Goal: Register for event/course

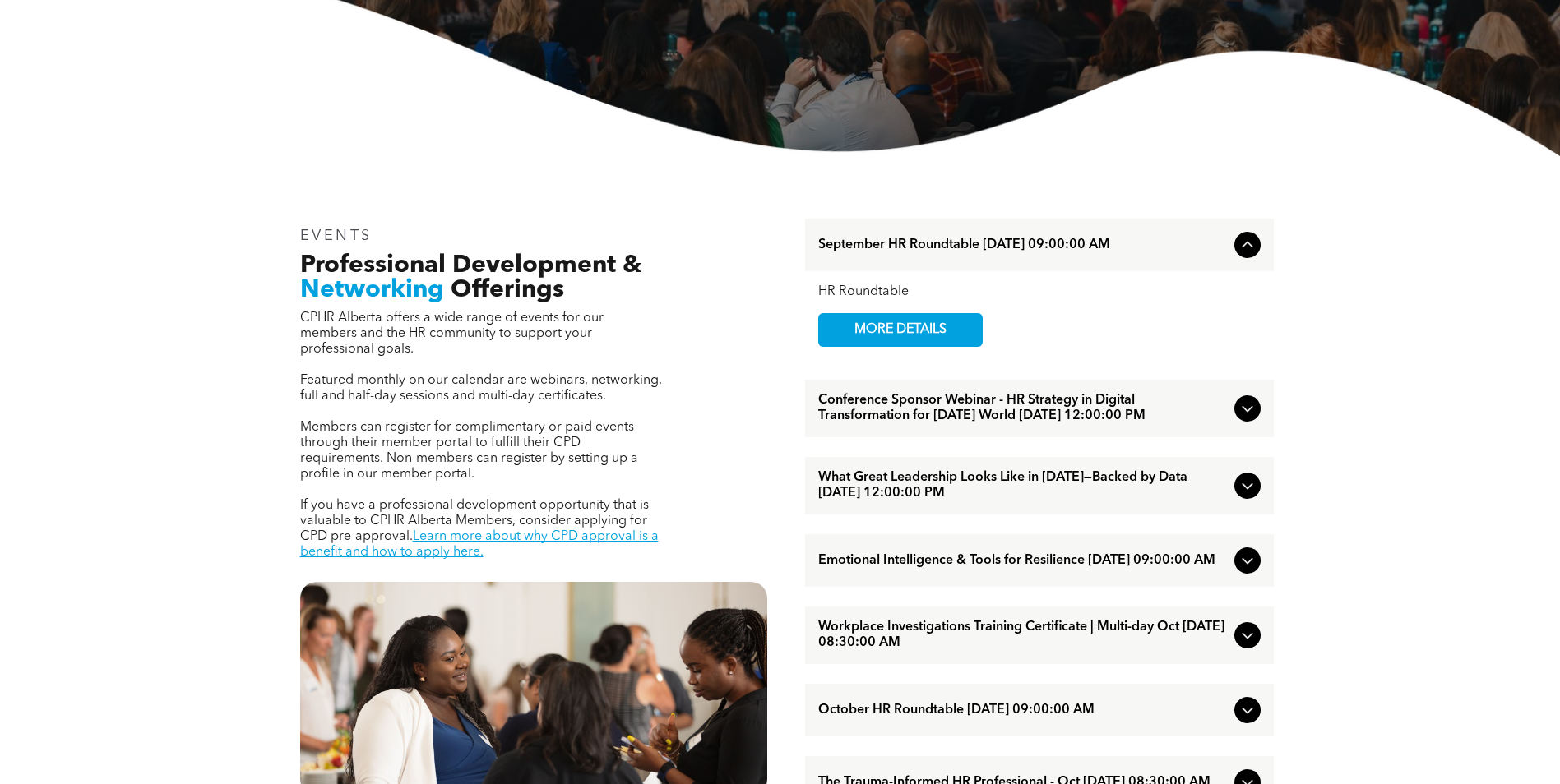
scroll to position [411, 0]
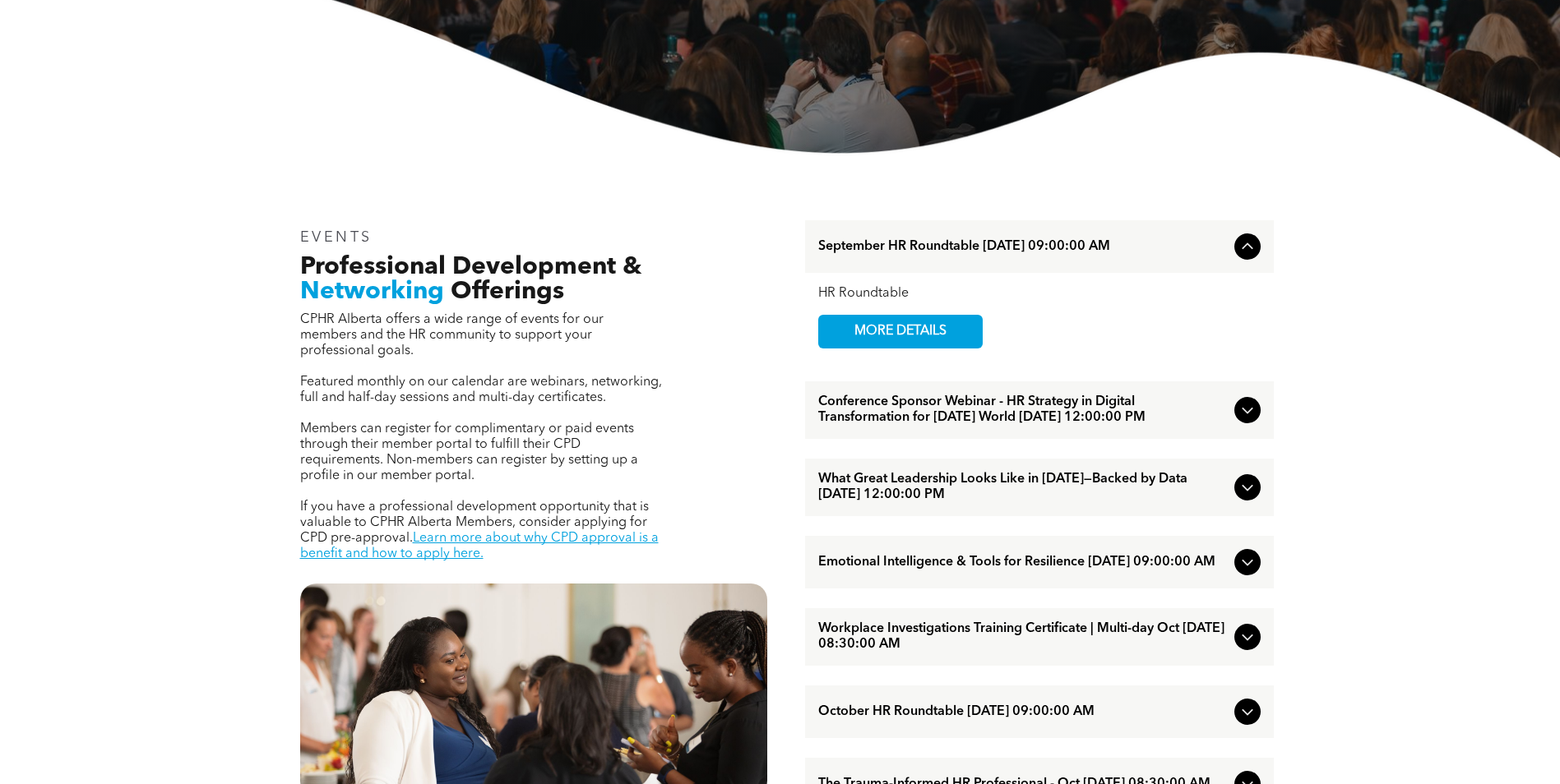
click at [1252, 417] on icon at bounding box center [1247, 410] width 20 height 20
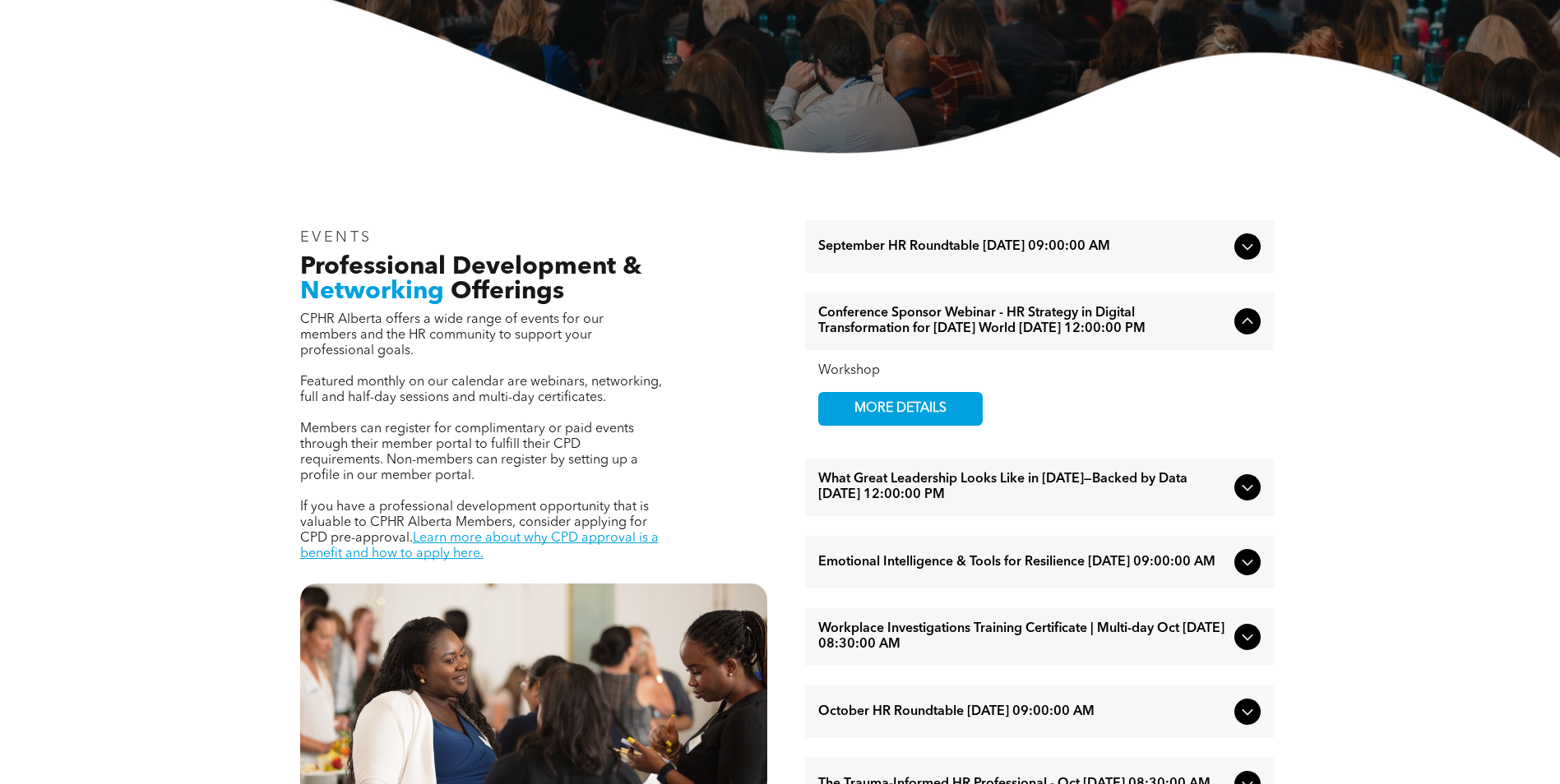
scroll to position [493, 0]
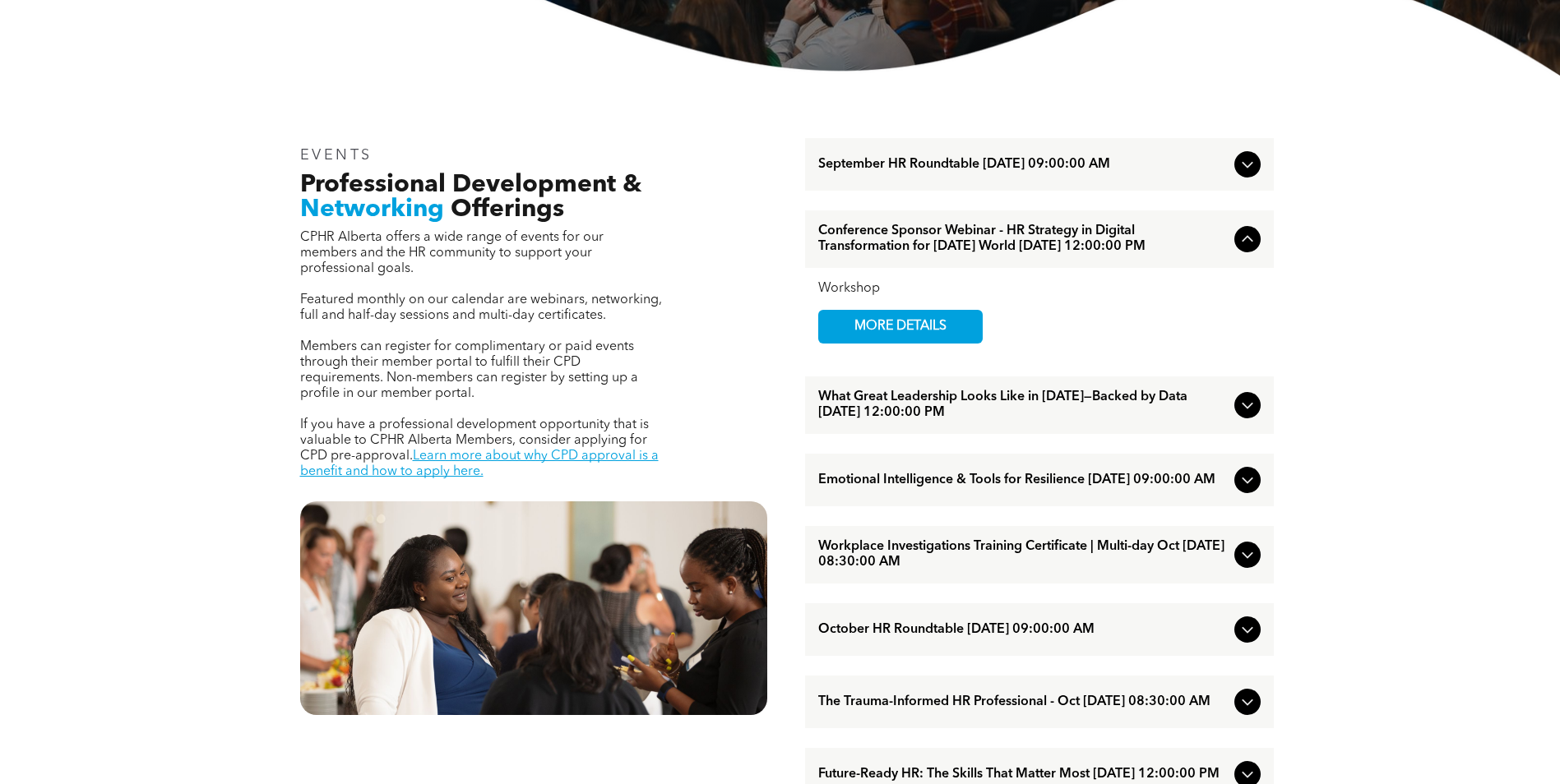
click at [1236, 493] on div at bounding box center [1247, 480] width 26 height 26
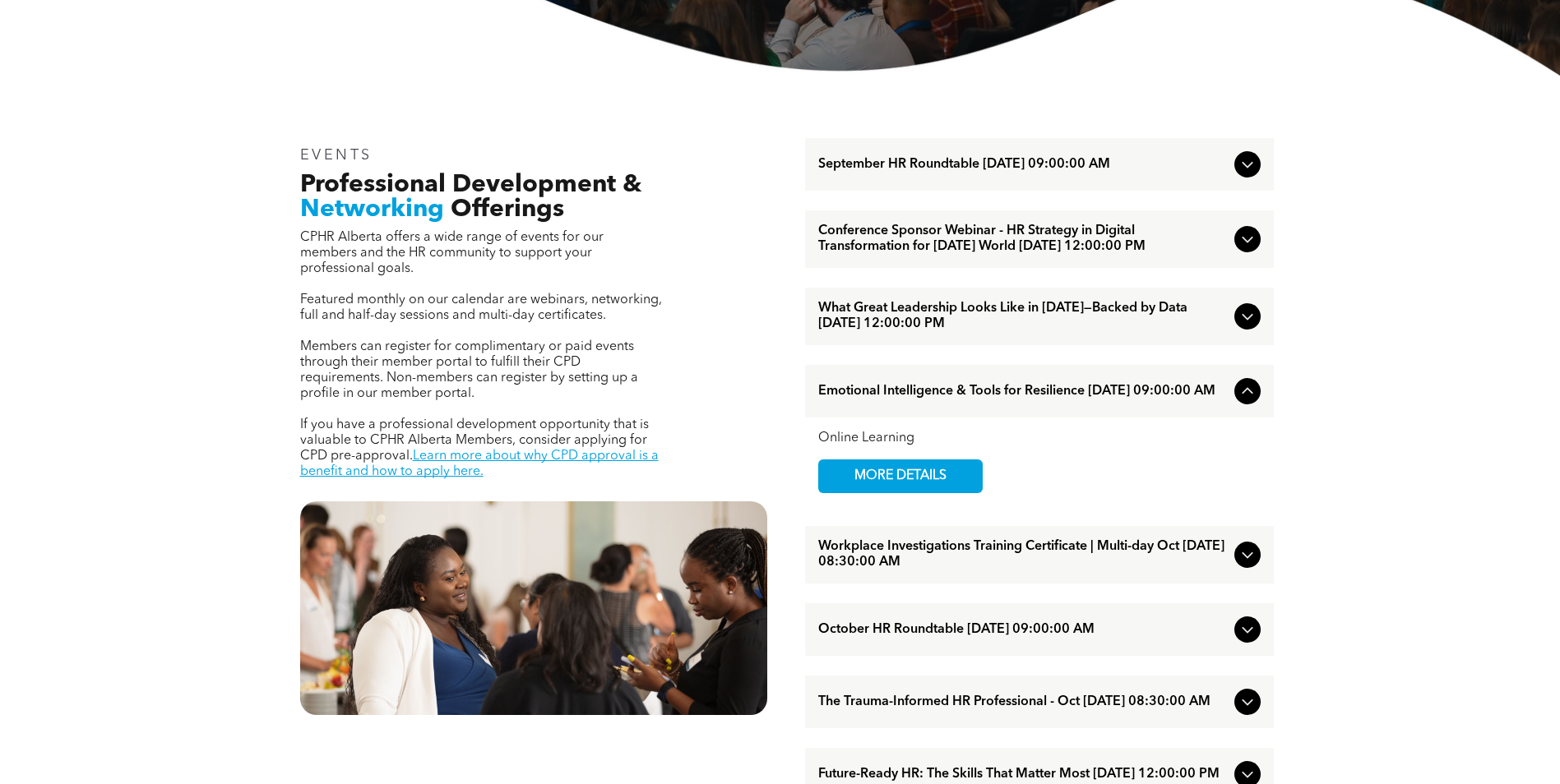
click at [1253, 326] on icon at bounding box center [1247, 316] width 20 height 20
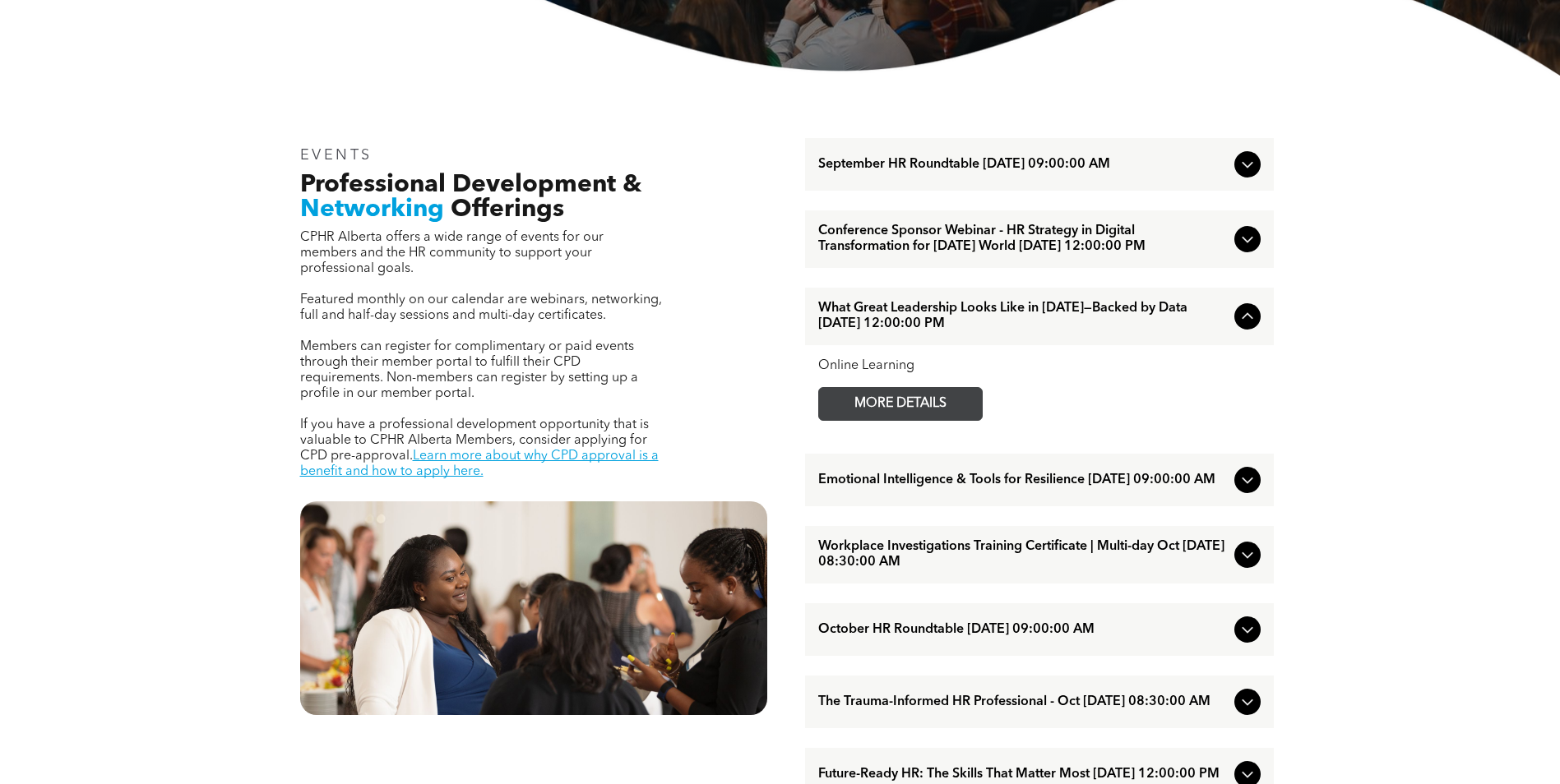
click at [918, 416] on span "MORE DETAILS" at bounding box center [900, 404] width 130 height 32
click at [1054, 330] on span "What Great Leadership Looks Like in [DATE]—Backed by Data [DATE] 12:00:00 PM" at bounding box center [1023, 316] width 409 height 32
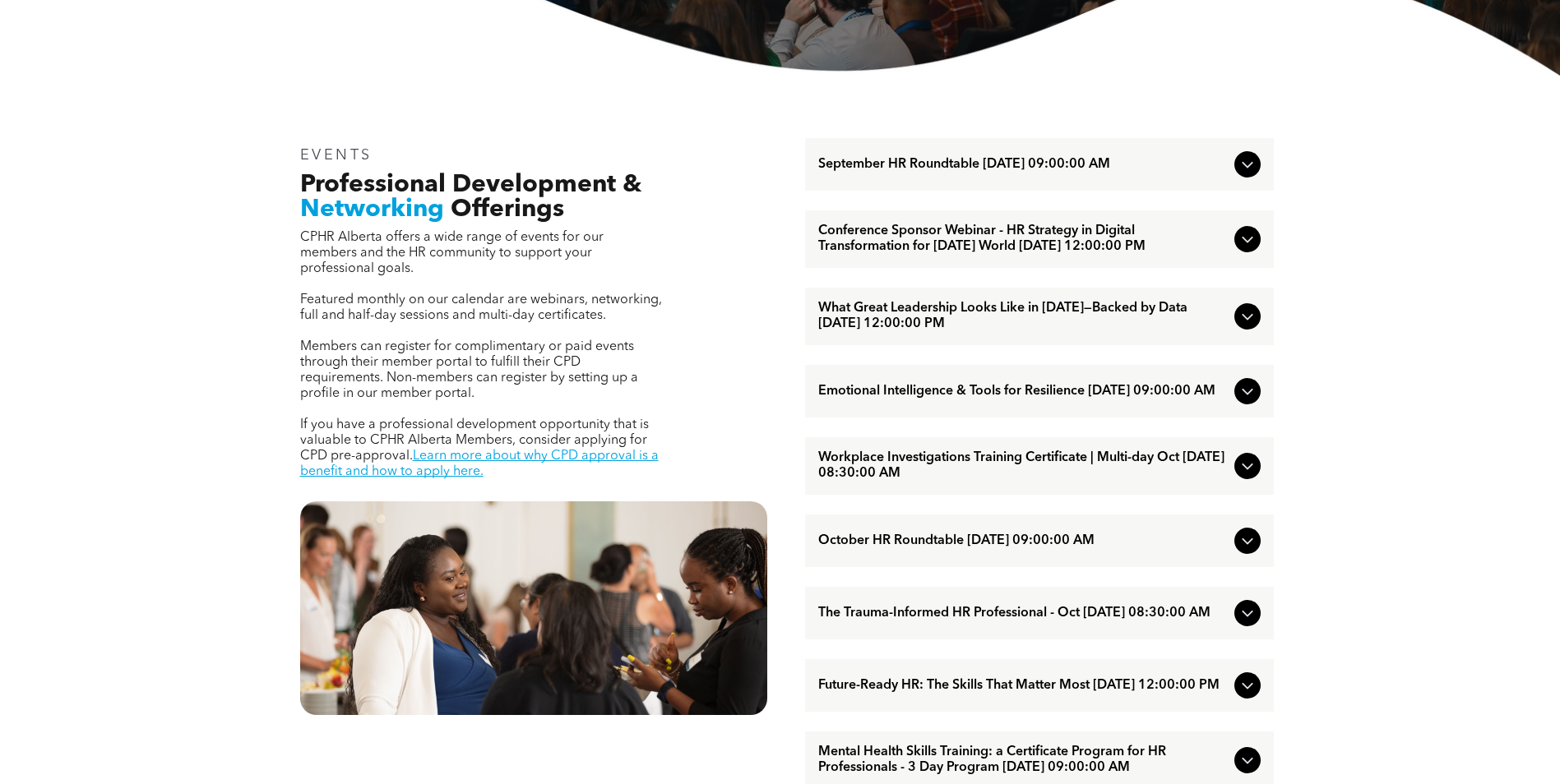
click at [1037, 327] on span "What Great Leadership Looks Like in [DATE]—Backed by Data [DATE] 12:00:00 PM" at bounding box center [1023, 316] width 409 height 32
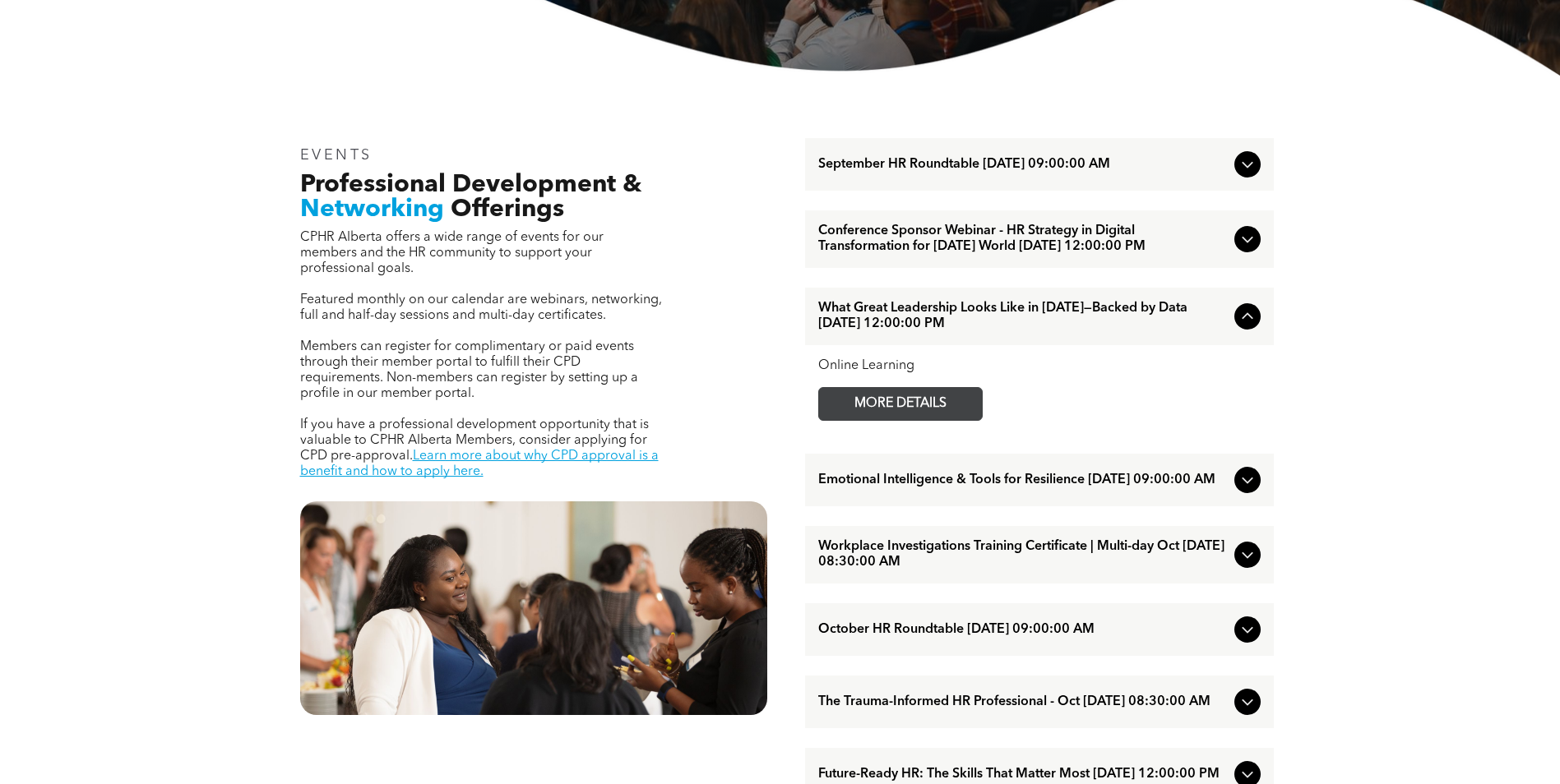
click at [911, 410] on span "MORE DETAILS" at bounding box center [900, 404] width 130 height 32
click at [1106, 488] on span "Emotional Intelligence & Tools for Resilience [DATE] 09:00:00 AM" at bounding box center [1023, 481] width 409 height 15
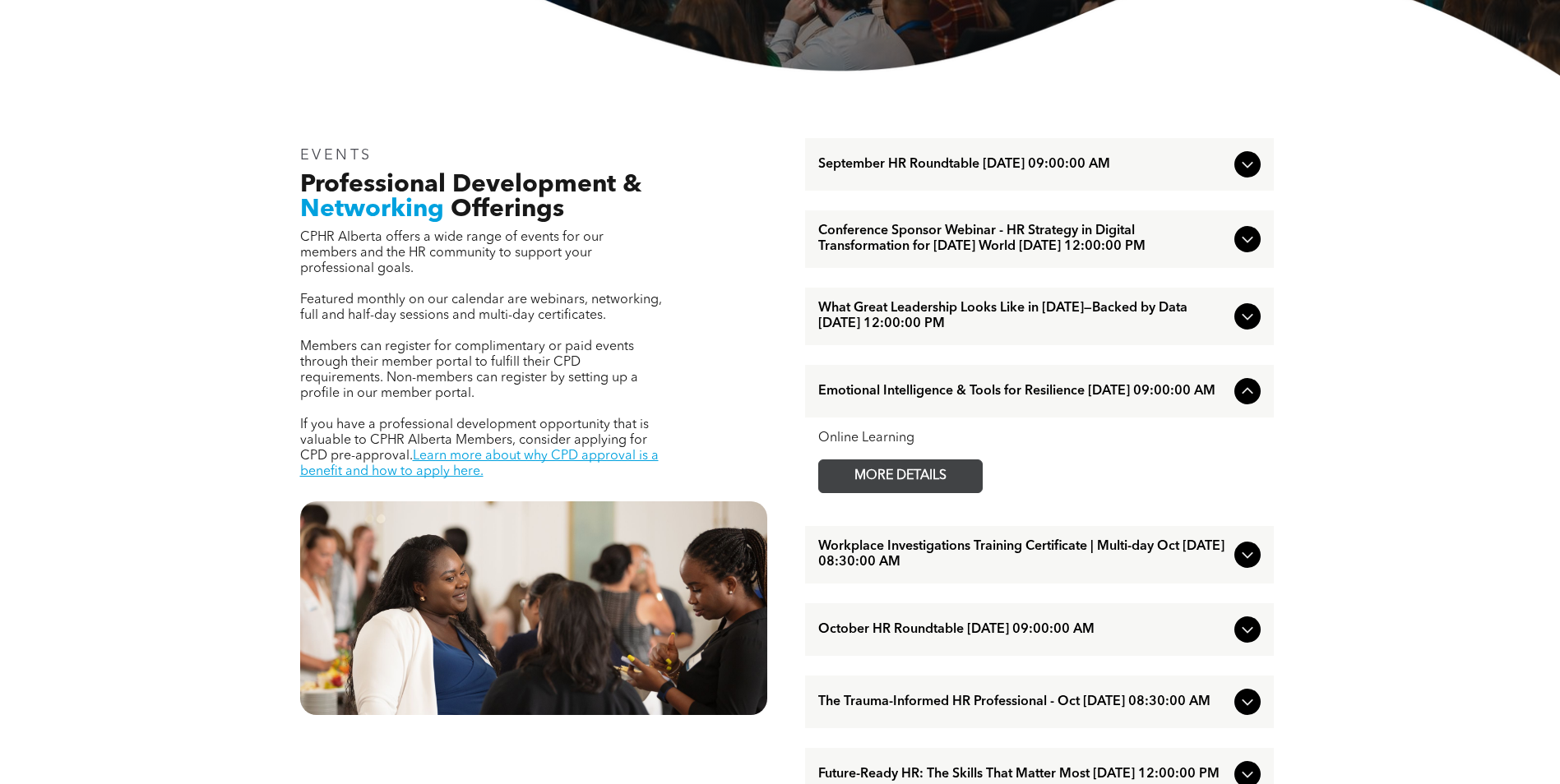
click at [882, 493] on span "MORE DETAILS" at bounding box center [900, 476] width 130 height 32
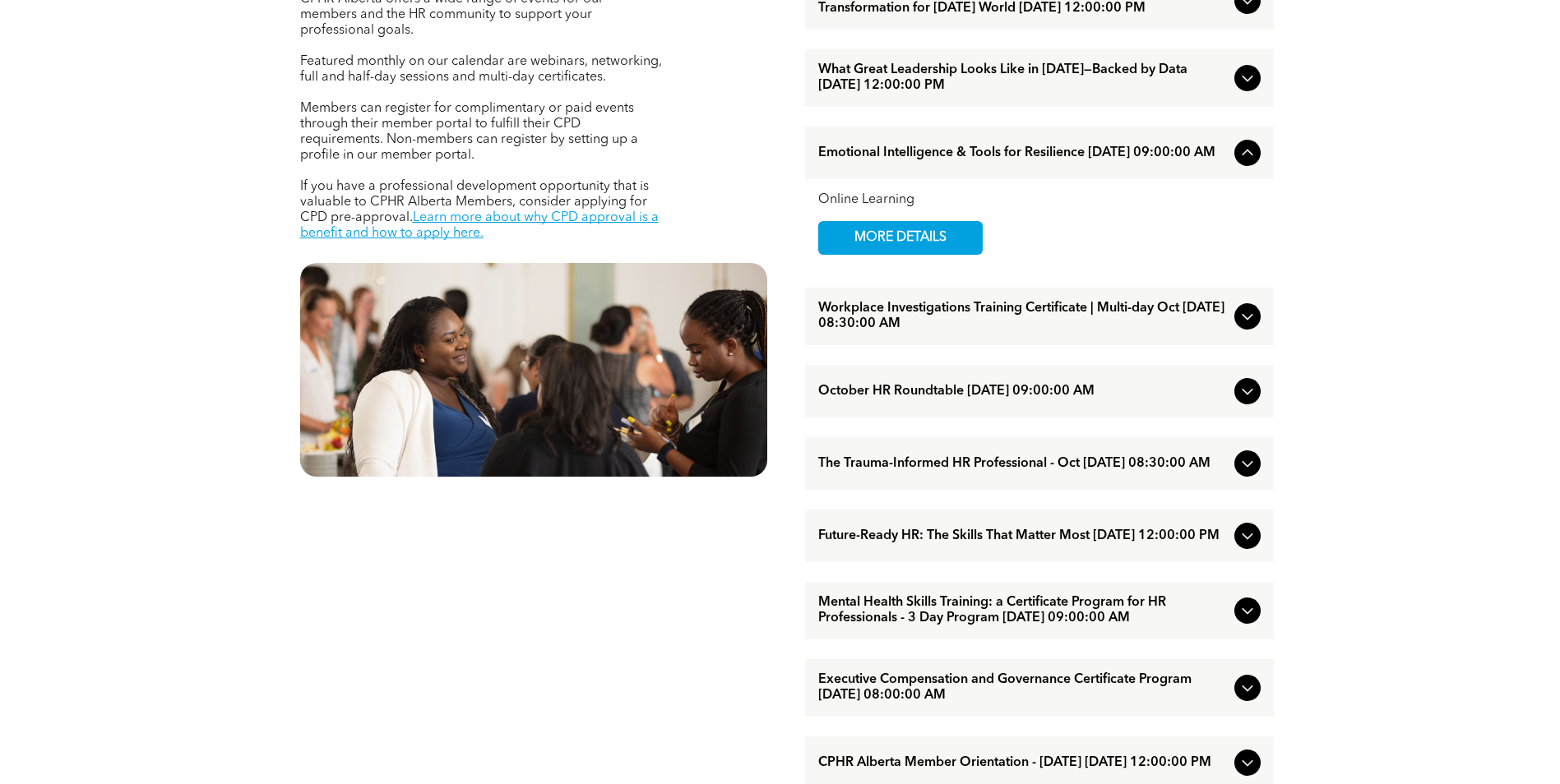
scroll to position [740, 0]
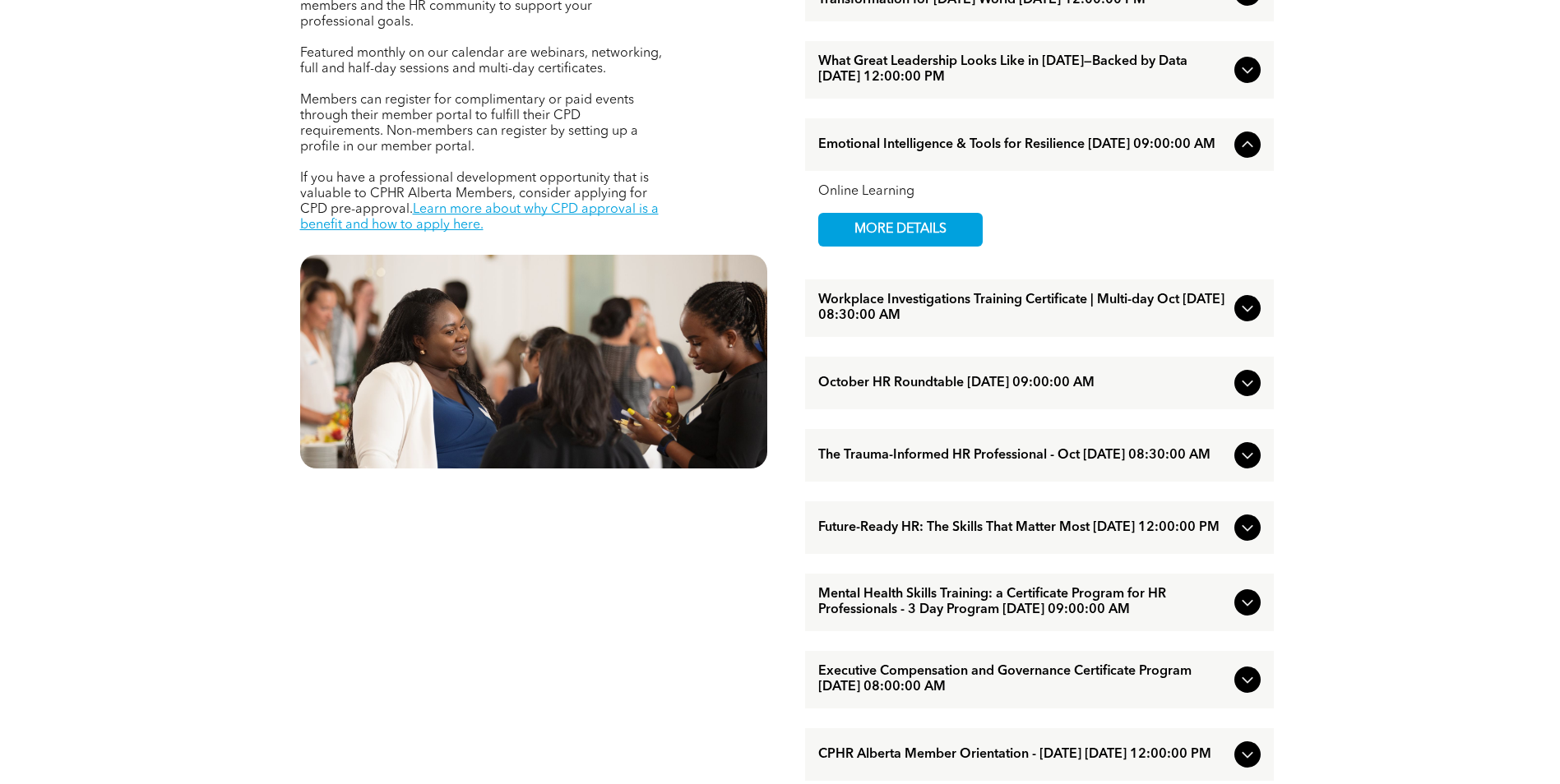
click at [1158, 464] on span "The Trauma-Informed HR Professional - Oct [DATE] 08:30:00 AM" at bounding box center [1023, 456] width 409 height 15
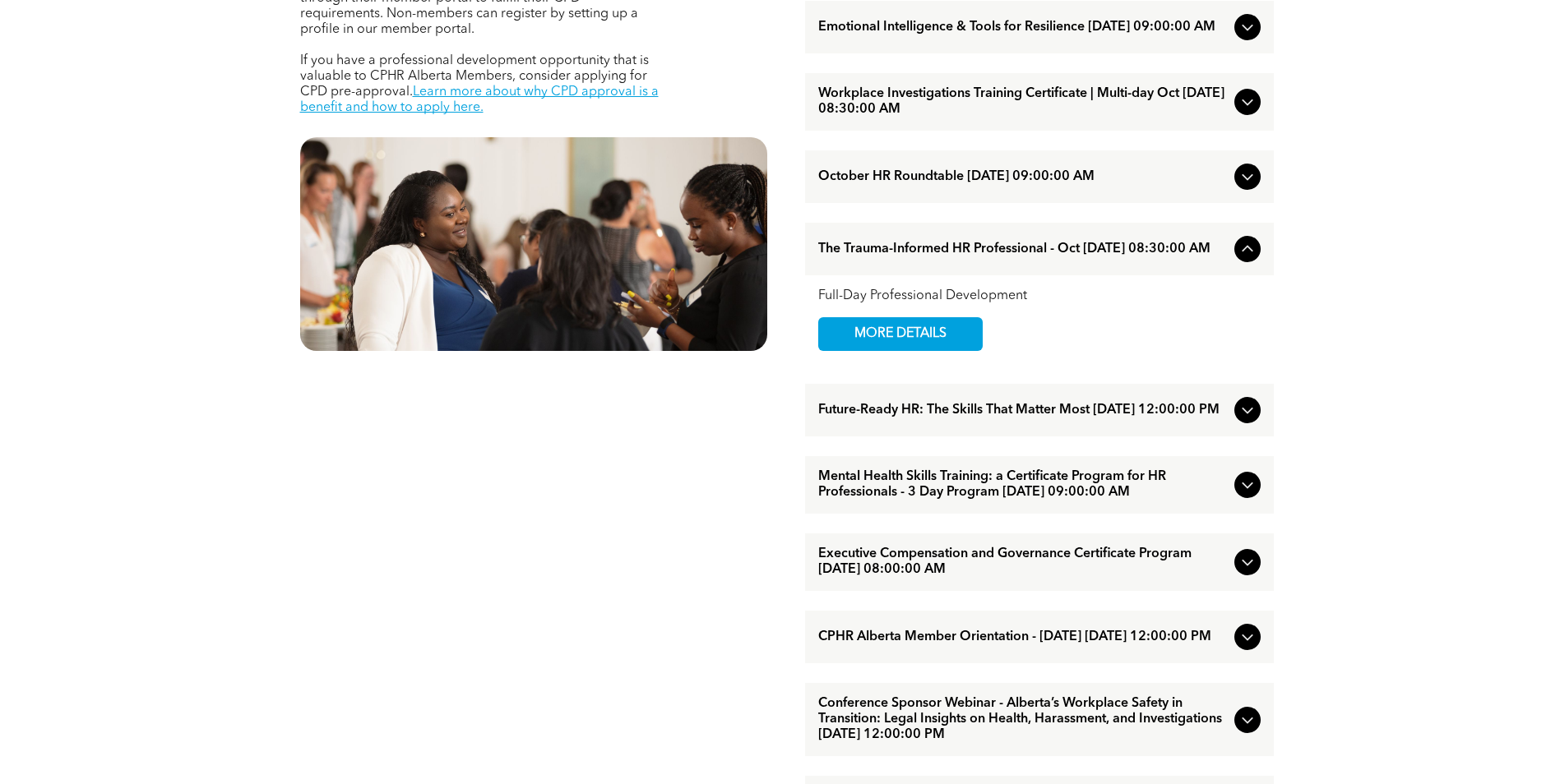
scroll to position [904, 0]
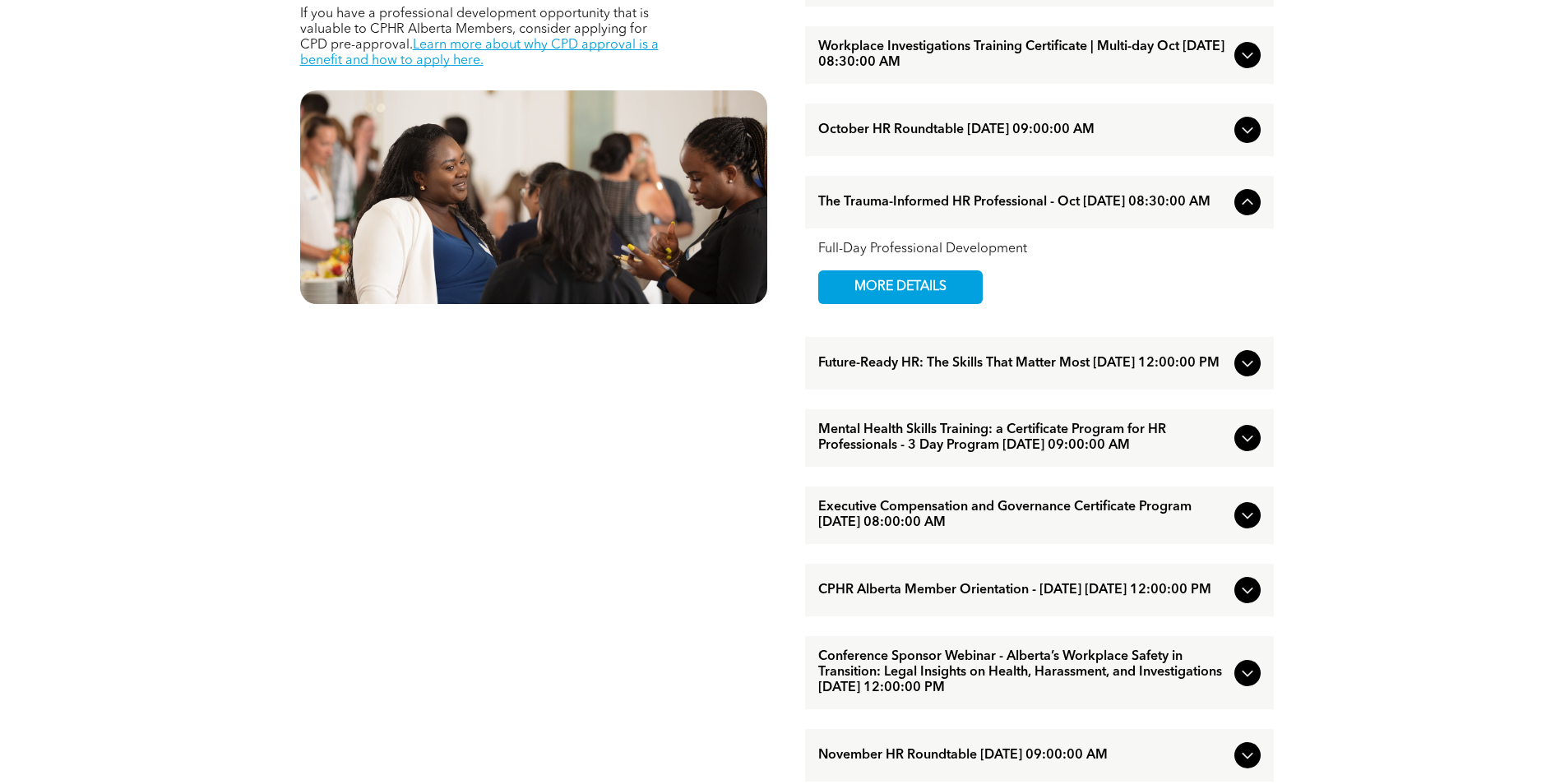
click at [1122, 372] on span "Future-Ready HR: The Skills That Matter Most [DATE] 12:00:00 PM" at bounding box center [1023, 364] width 409 height 15
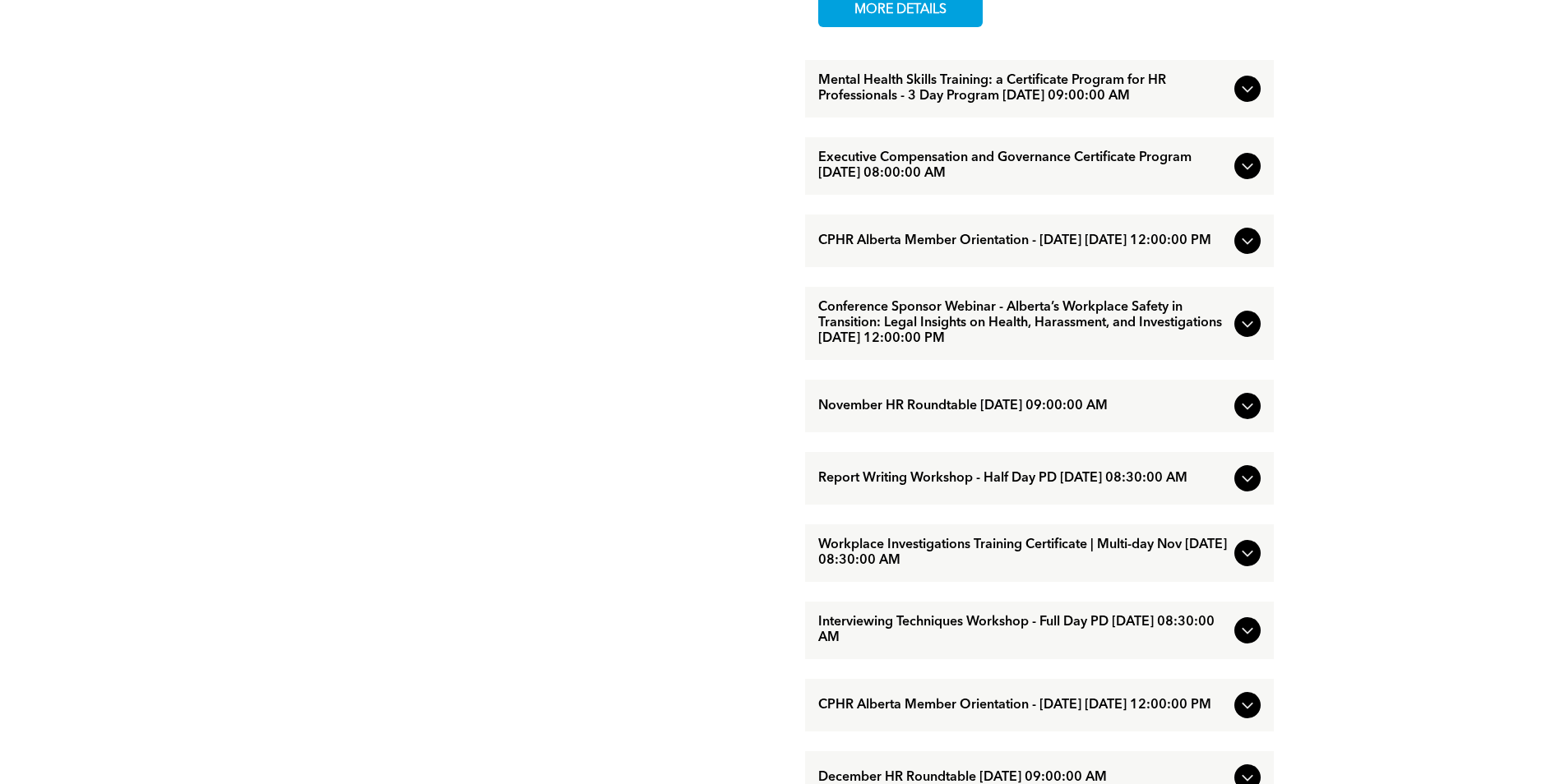
scroll to position [1316, 0]
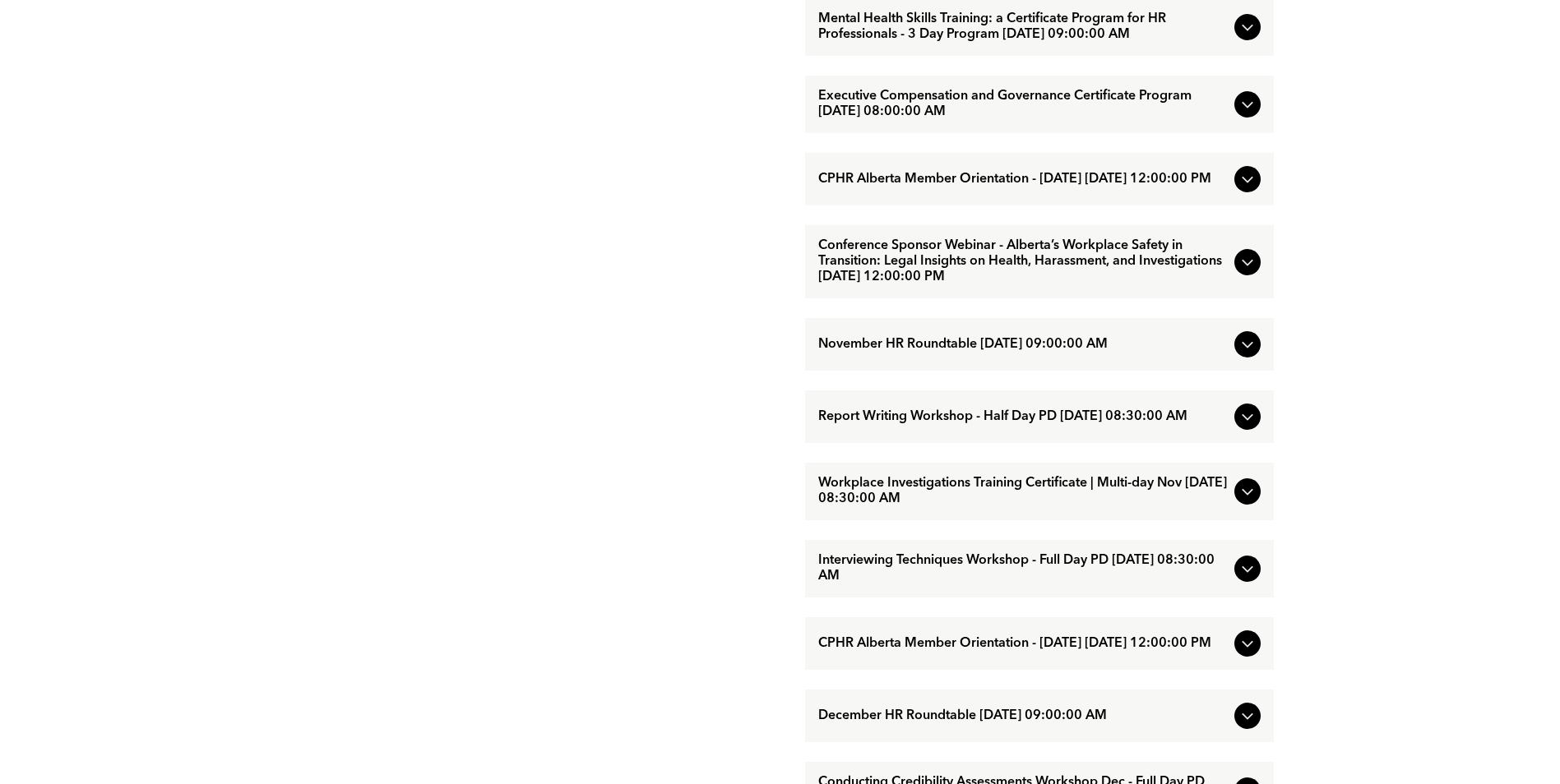
click at [1078, 285] on span "Conference Sponsor Webinar - Alberta’s Workplace Safety in Transition: Legal In…" at bounding box center [1023, 262] width 409 height 47
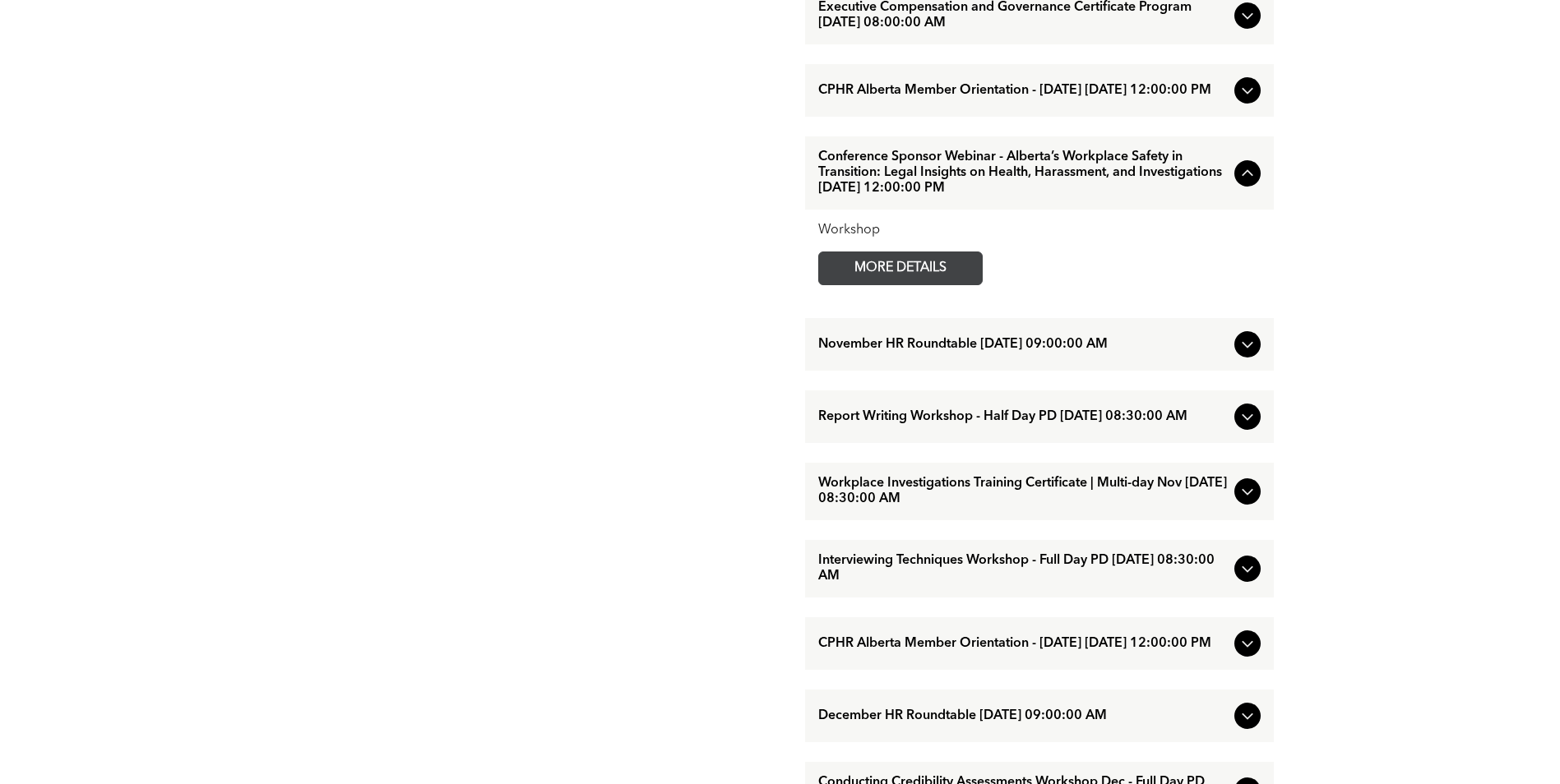
click at [934, 285] on span "MORE DETAILS" at bounding box center [900, 268] width 130 height 32
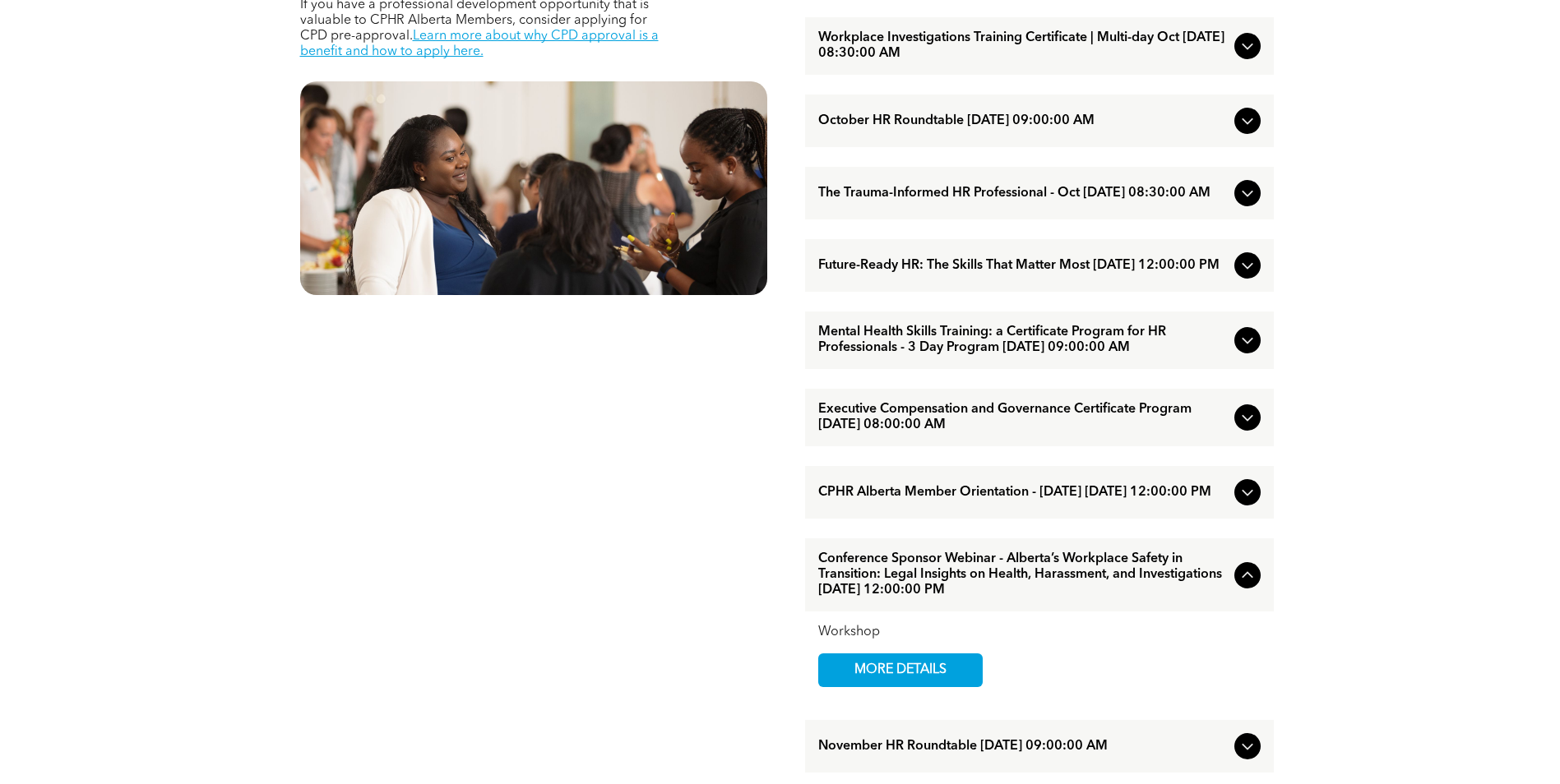
scroll to position [904, 0]
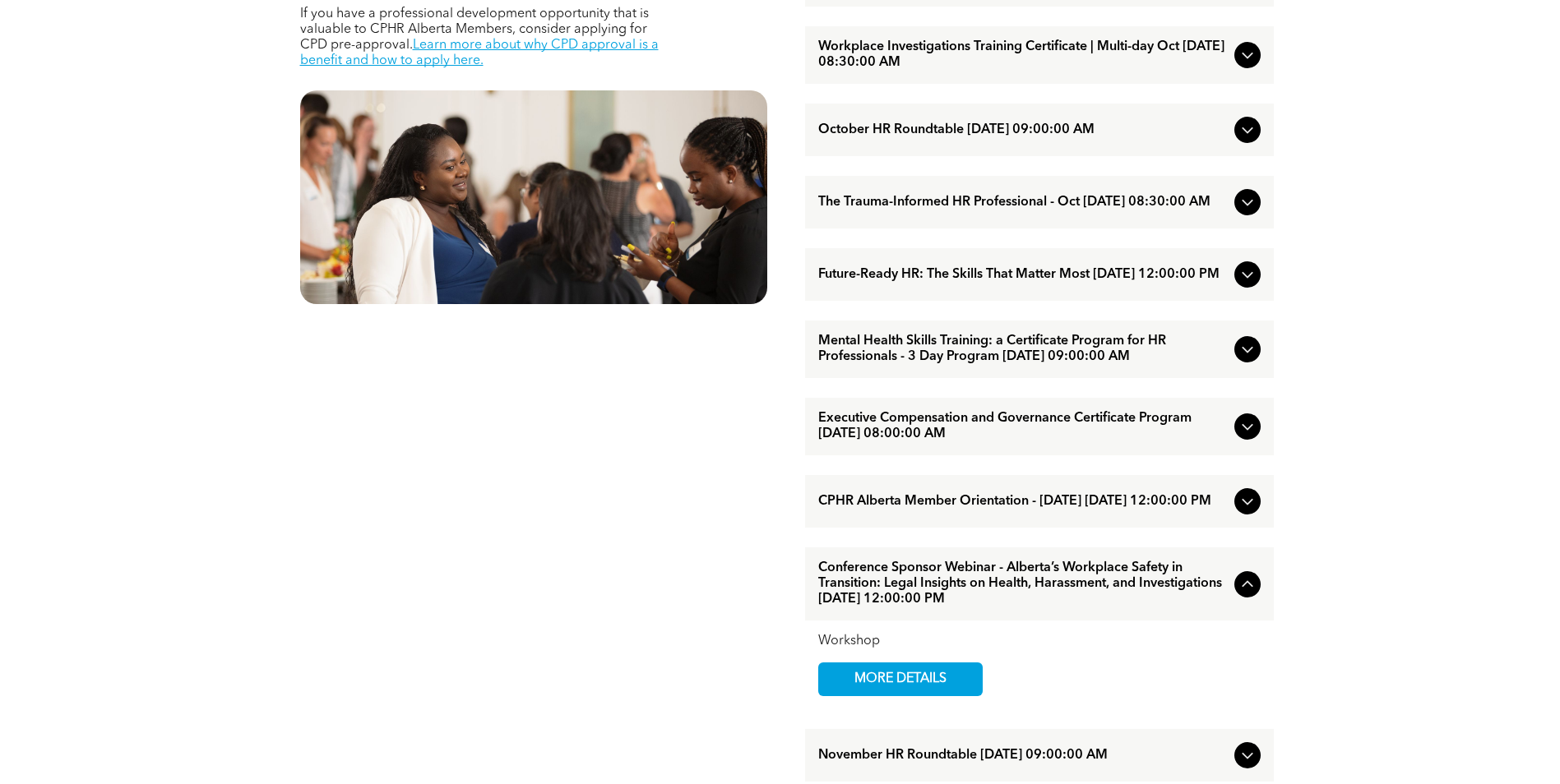
click at [1054, 138] on span "October HR Roundtable [DATE] 09:00:00 AM" at bounding box center [1023, 130] width 409 height 15
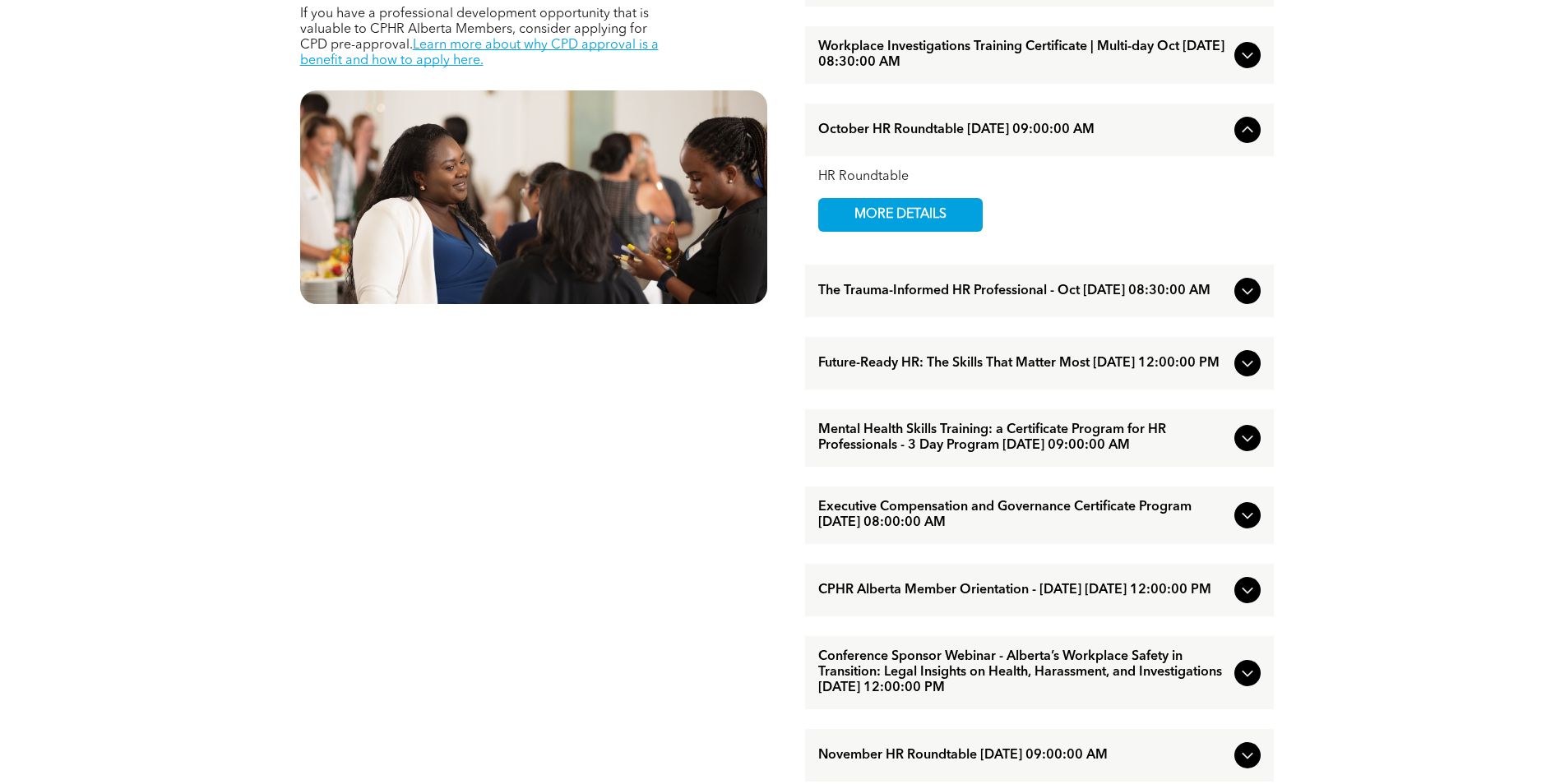
click at [1070, 598] on span "CPHR Alberta Member Orientation - [DATE] [DATE] 12:00:00 PM" at bounding box center [1023, 591] width 409 height 15
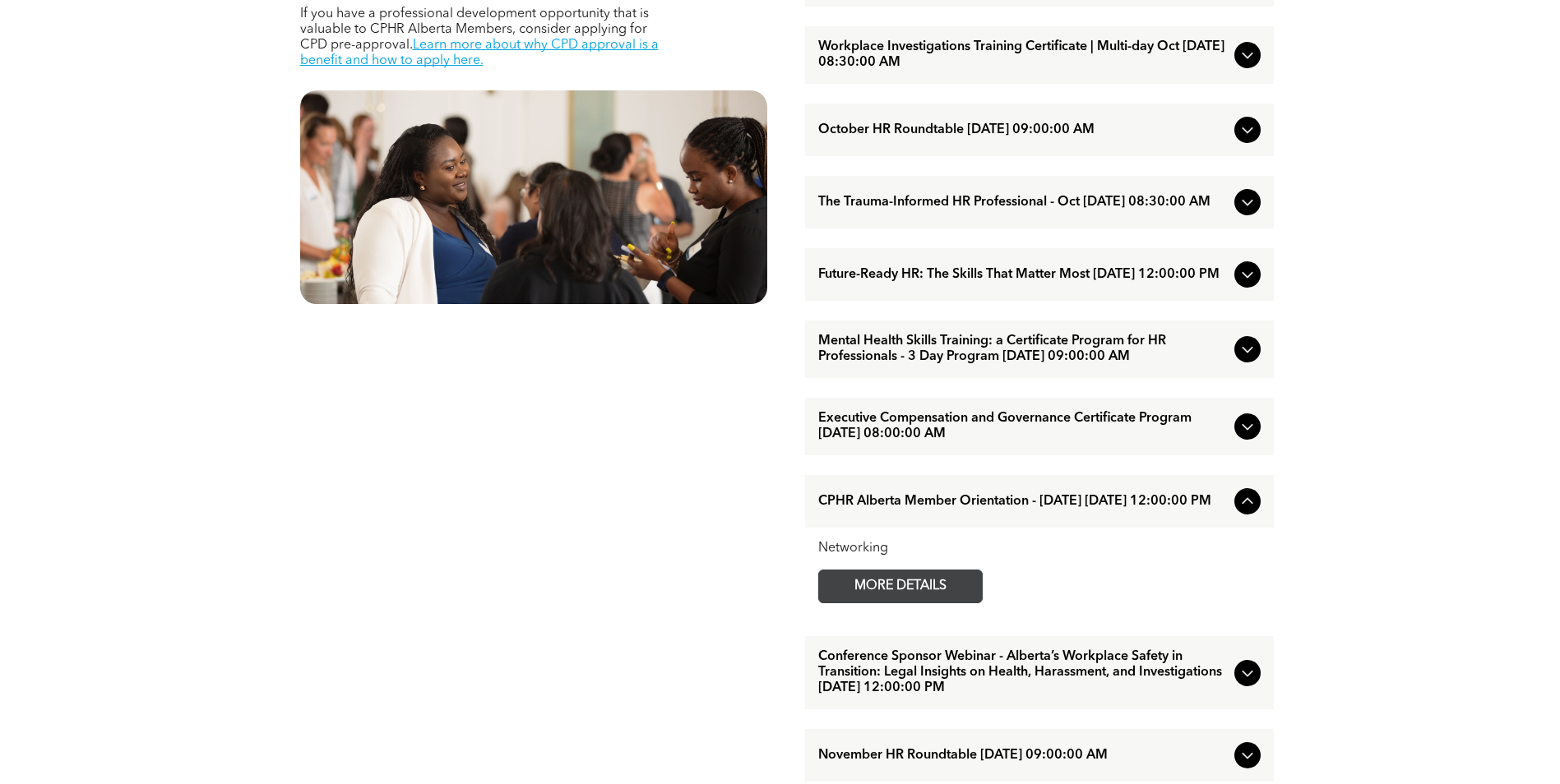
click at [904, 602] on span "MORE DETAILS" at bounding box center [900, 587] width 130 height 32
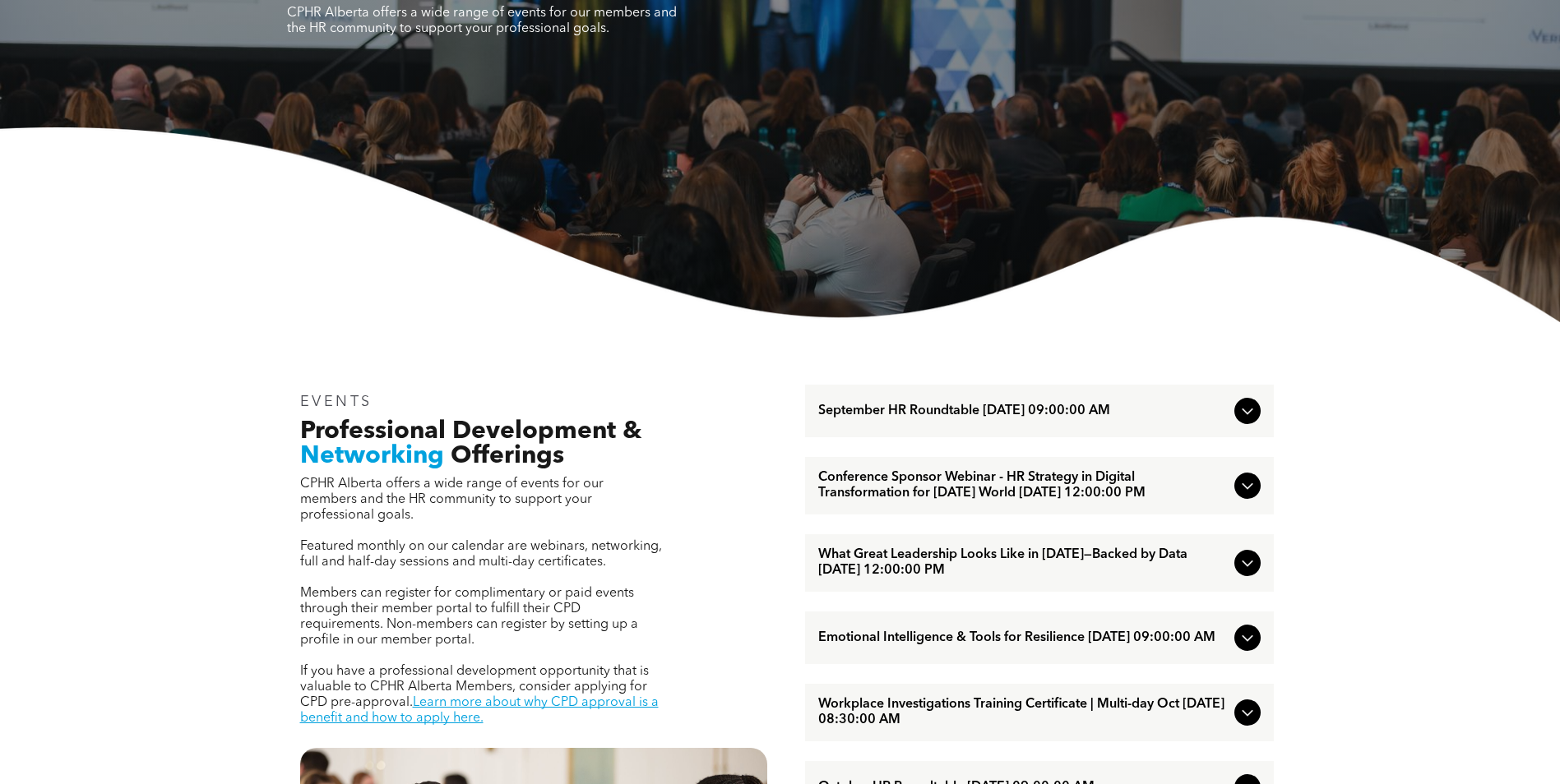
scroll to position [0, 0]
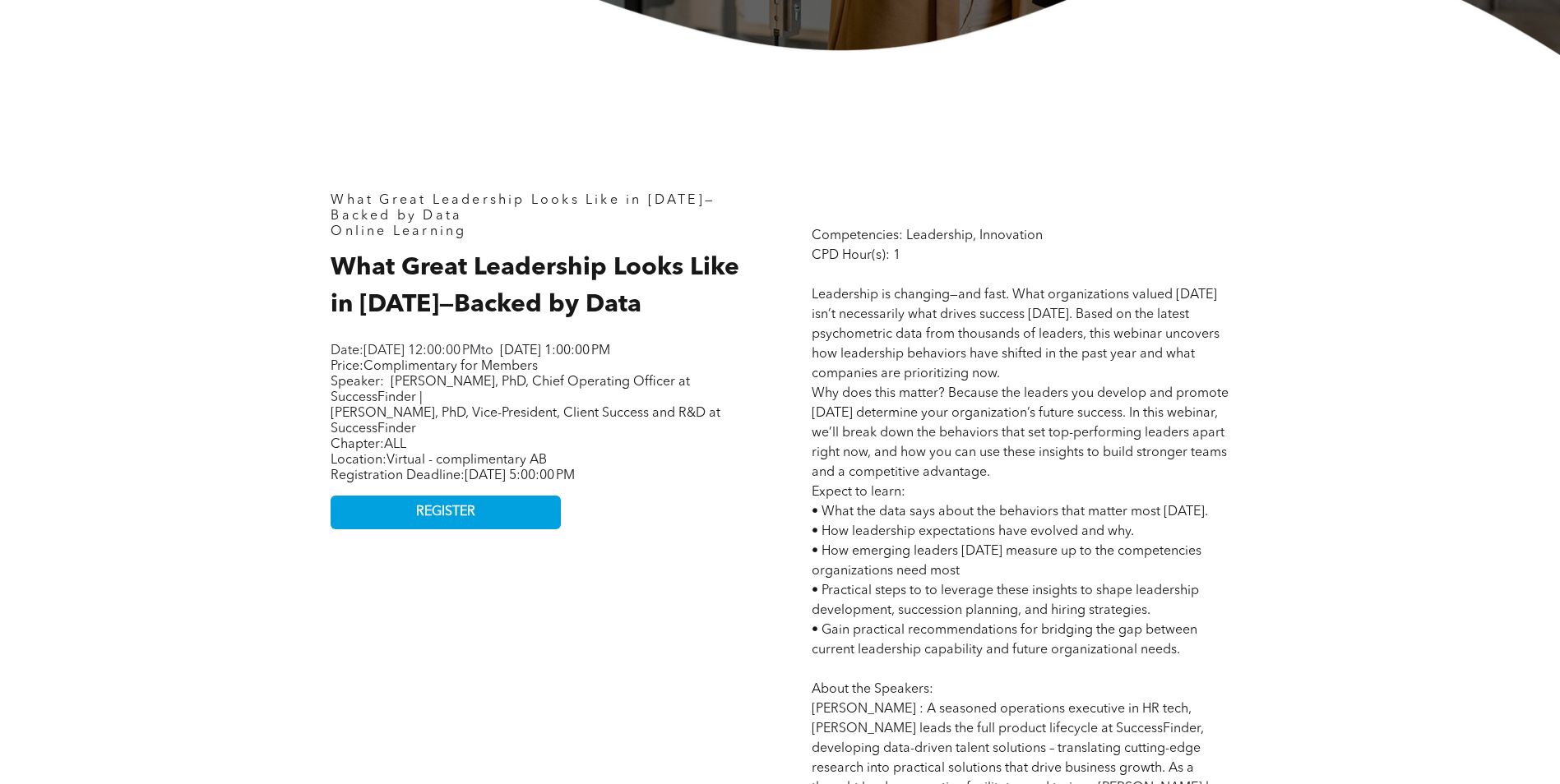
scroll to position [658, 0]
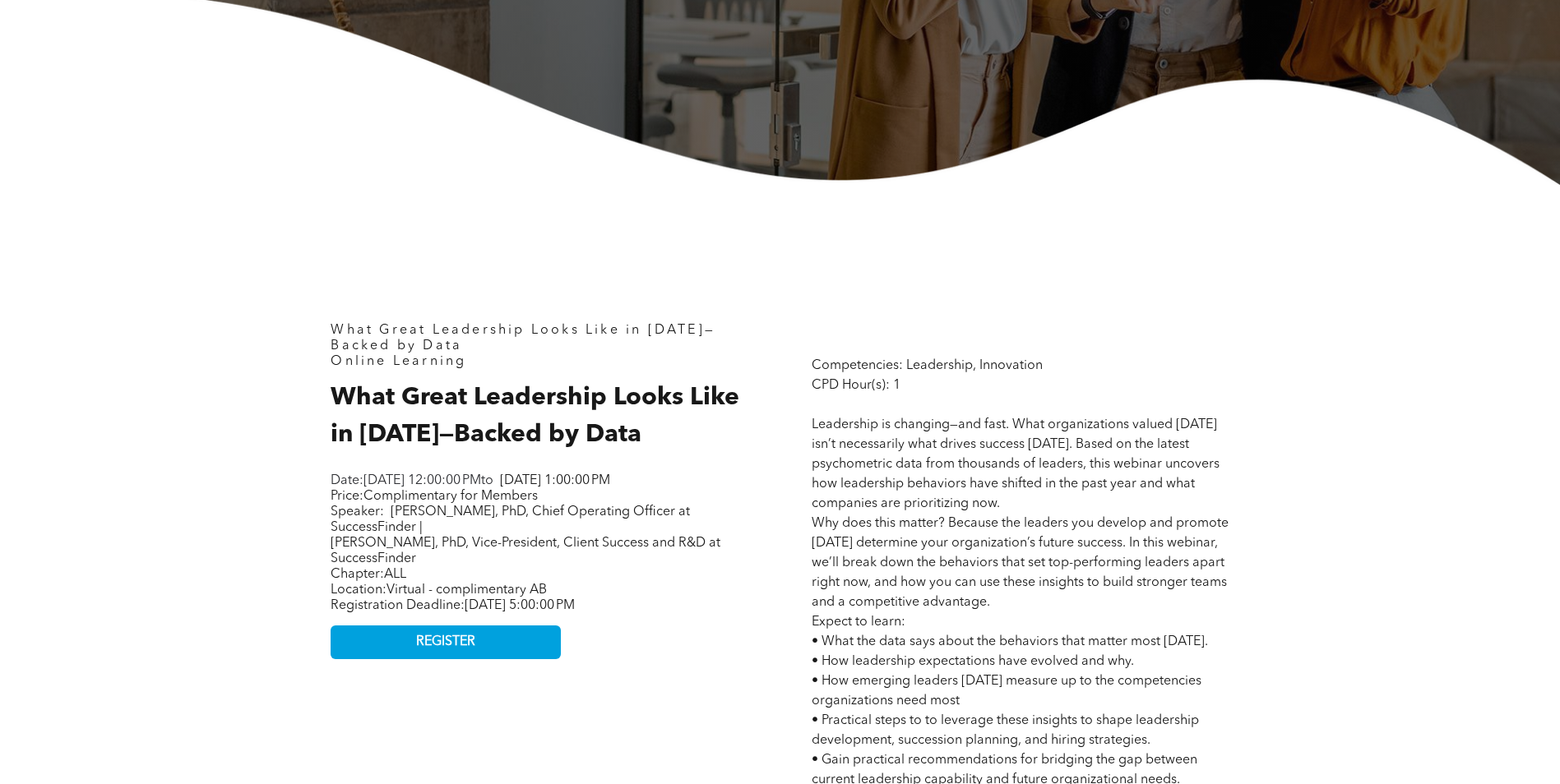
scroll to position [658, 0]
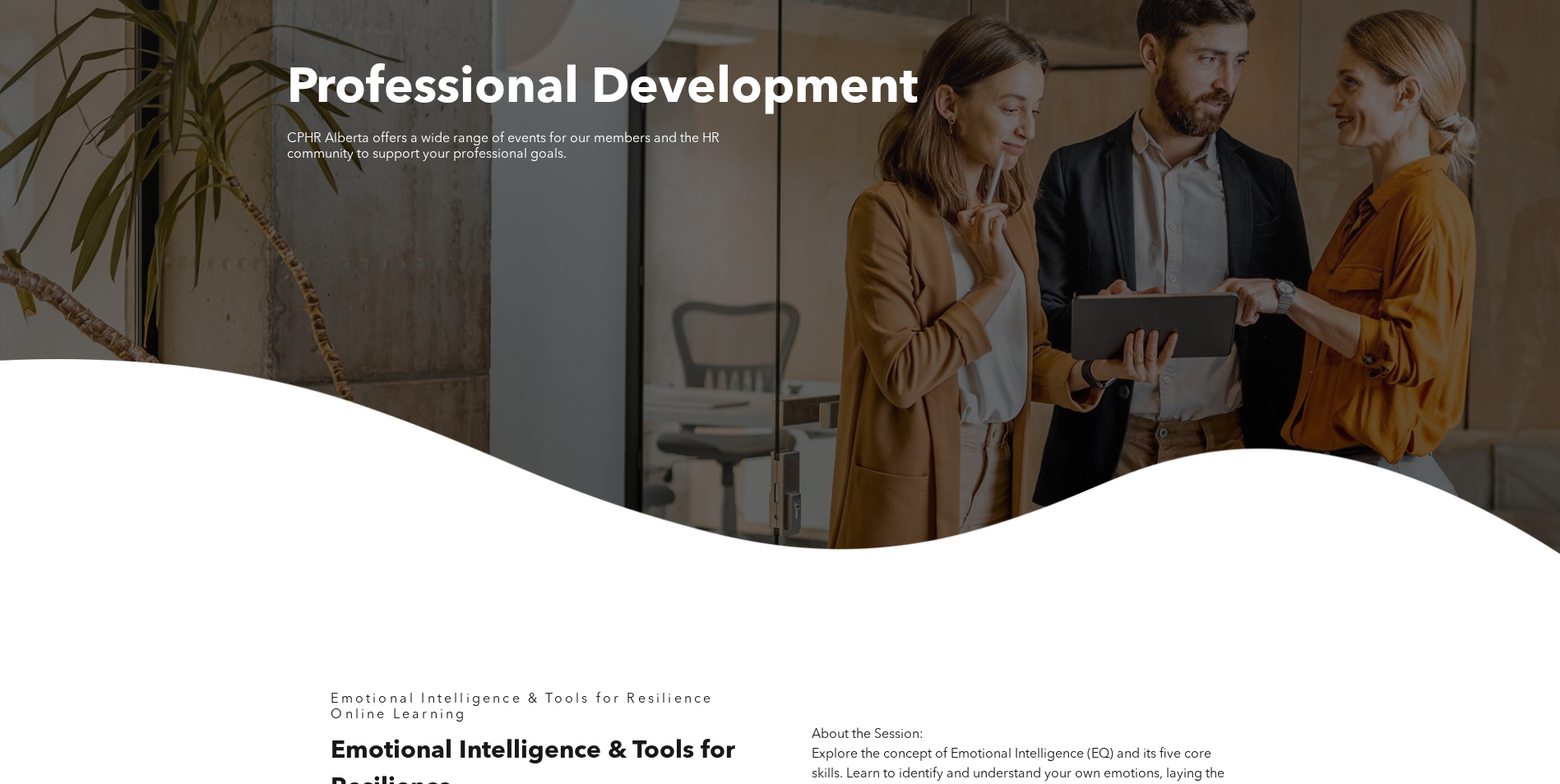
scroll to position [493, 0]
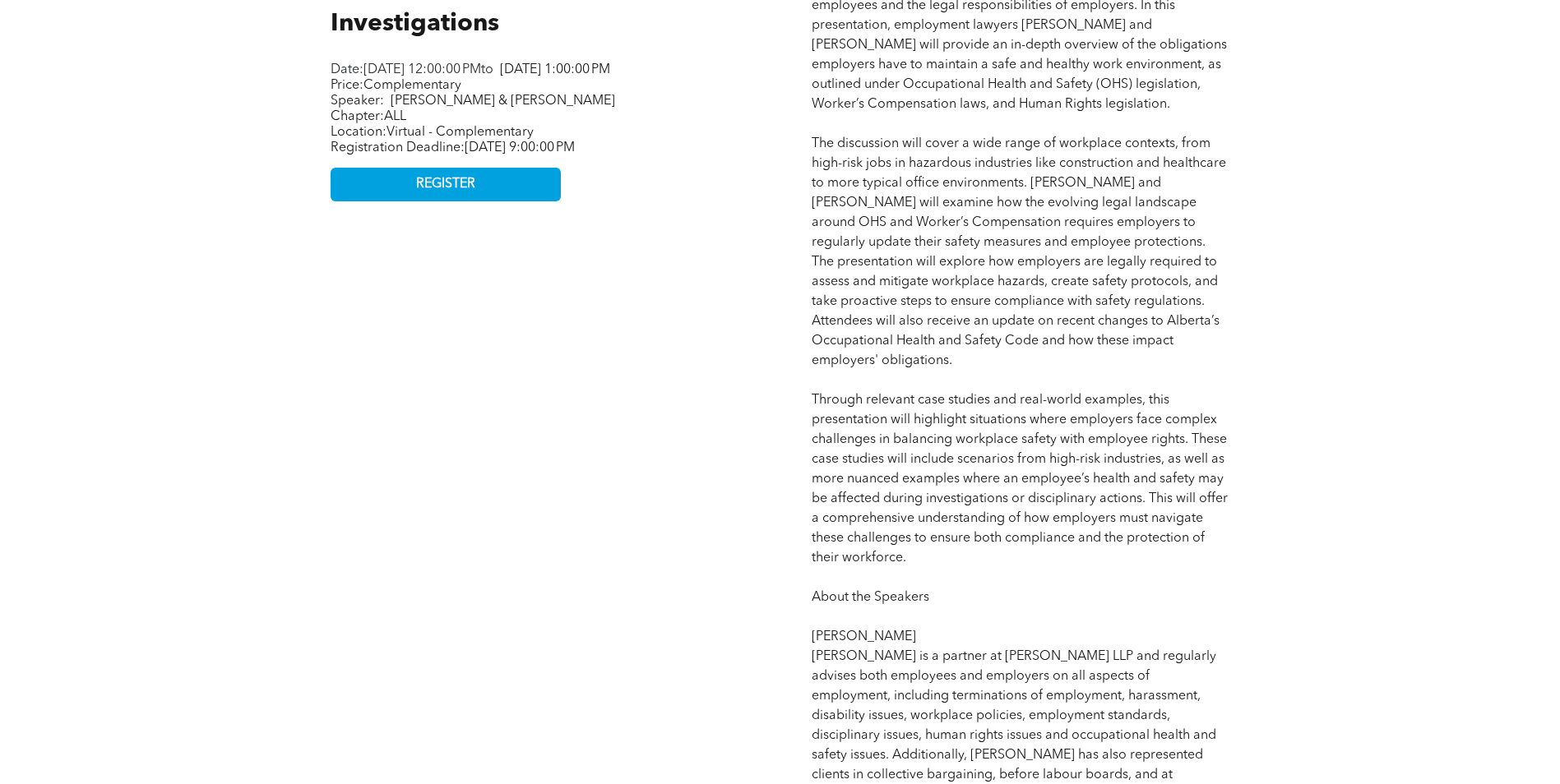
scroll to position [575, 0]
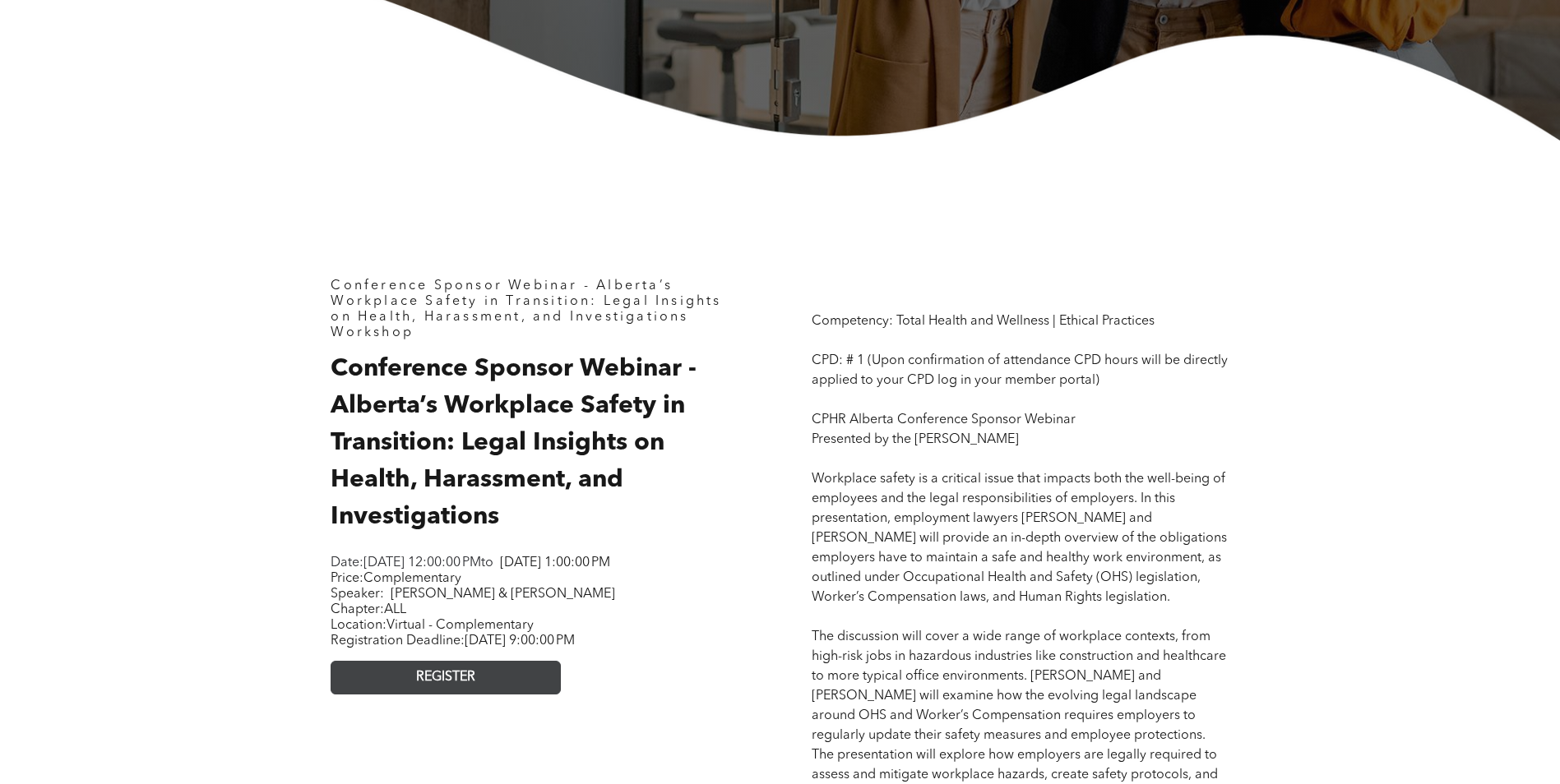
click at [448, 686] on span "REGISTER" at bounding box center [445, 677] width 59 height 15
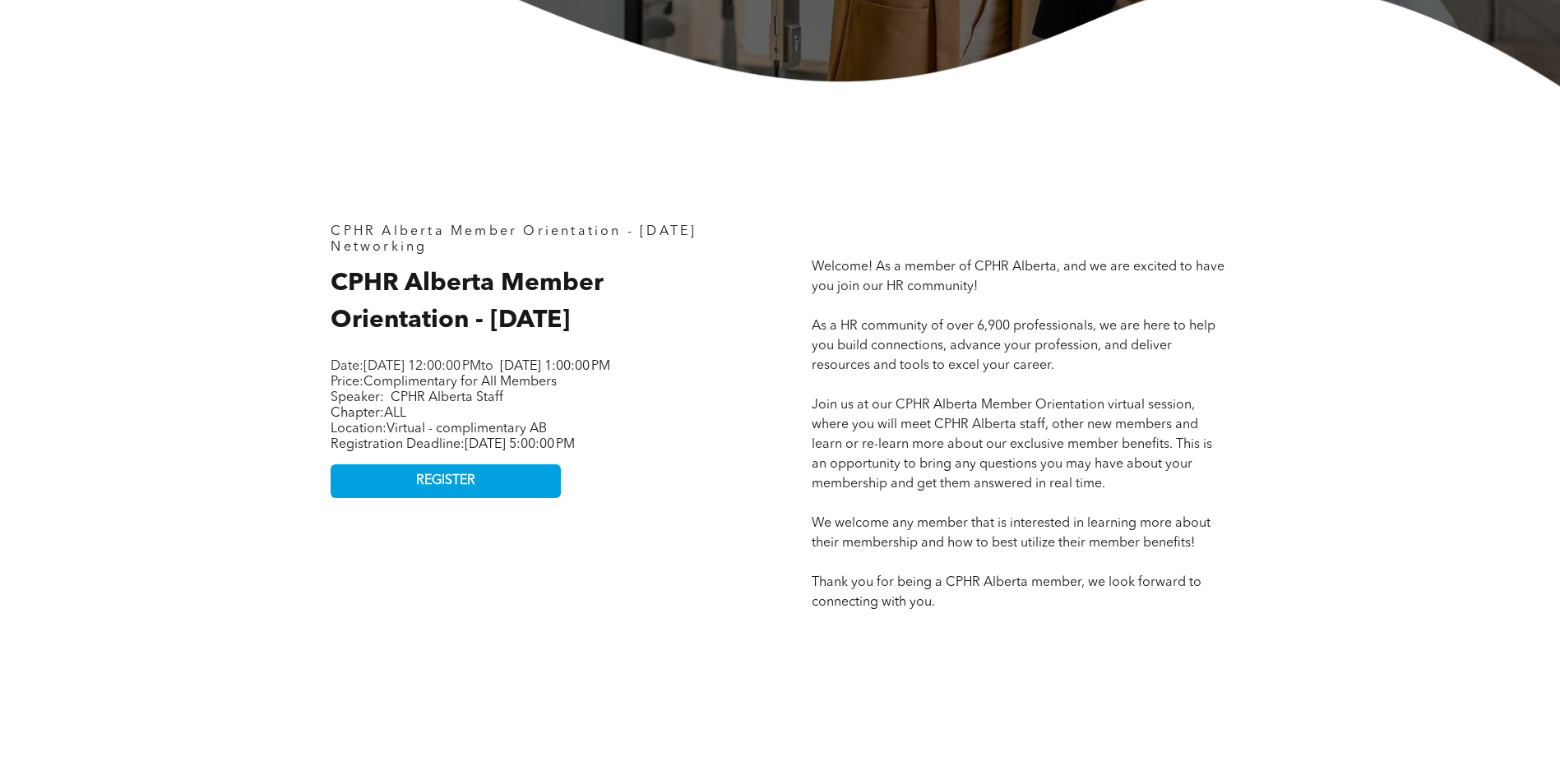
scroll to position [411, 0]
